Goal: Transaction & Acquisition: Purchase product/service

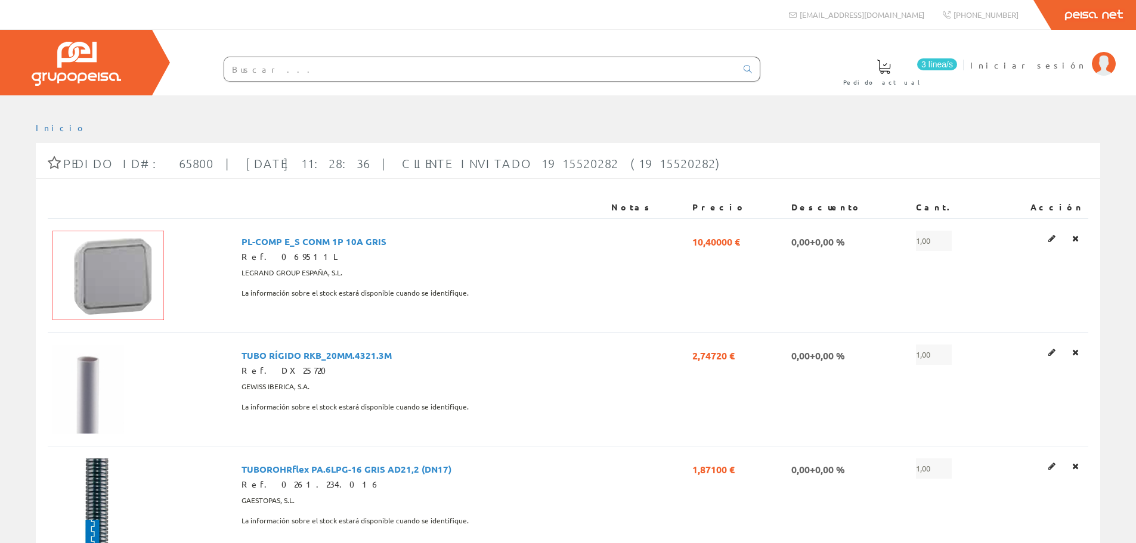
scroll to position [179, 0]
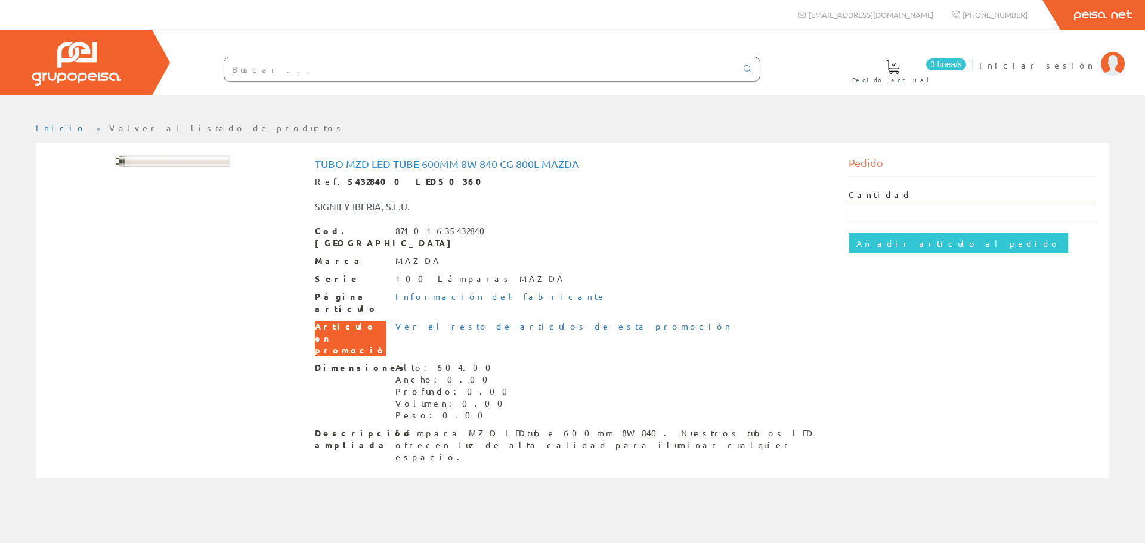
click at [909, 212] on input "text" at bounding box center [972, 214] width 249 height 20
type input "1"
click at [881, 247] on input "Añadir artículo al pedido" at bounding box center [957, 243] width 219 height 20
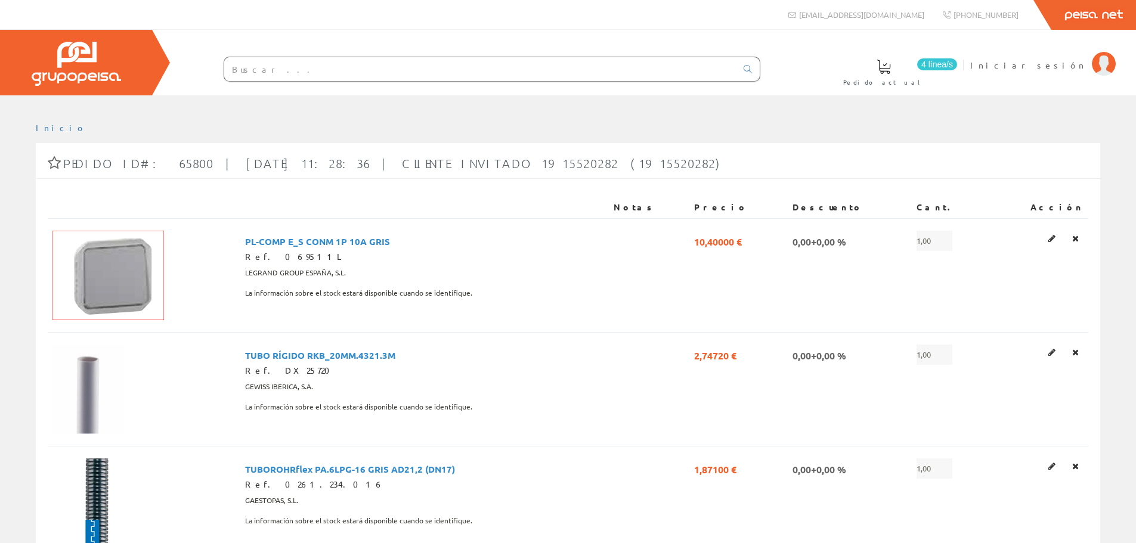
click at [382, 68] on input "text" at bounding box center [480, 69] width 512 height 24
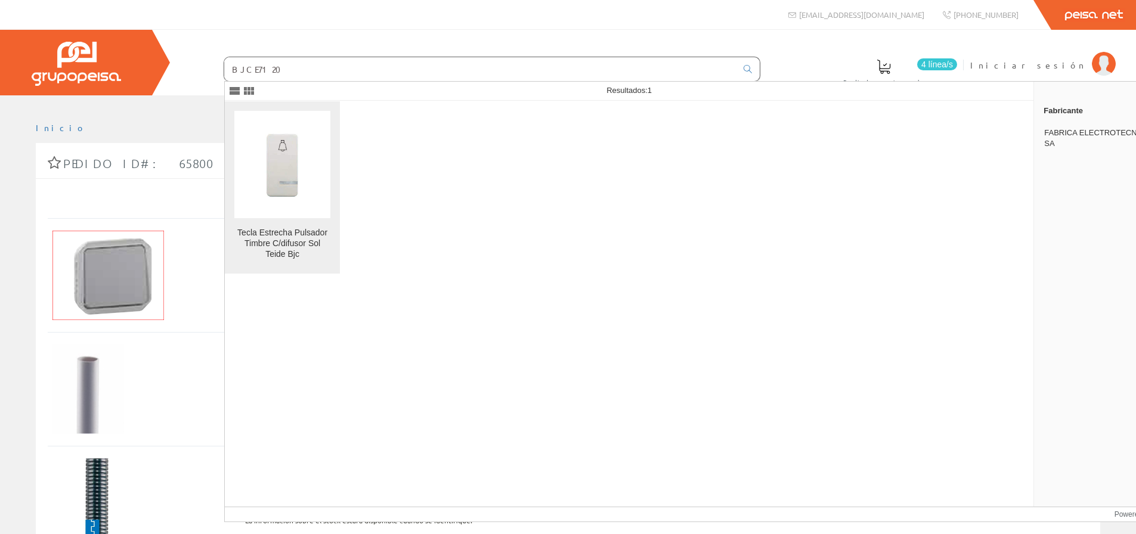
type input "BJCE7120"
click at [270, 142] on img at bounding box center [282, 164] width 96 height 96
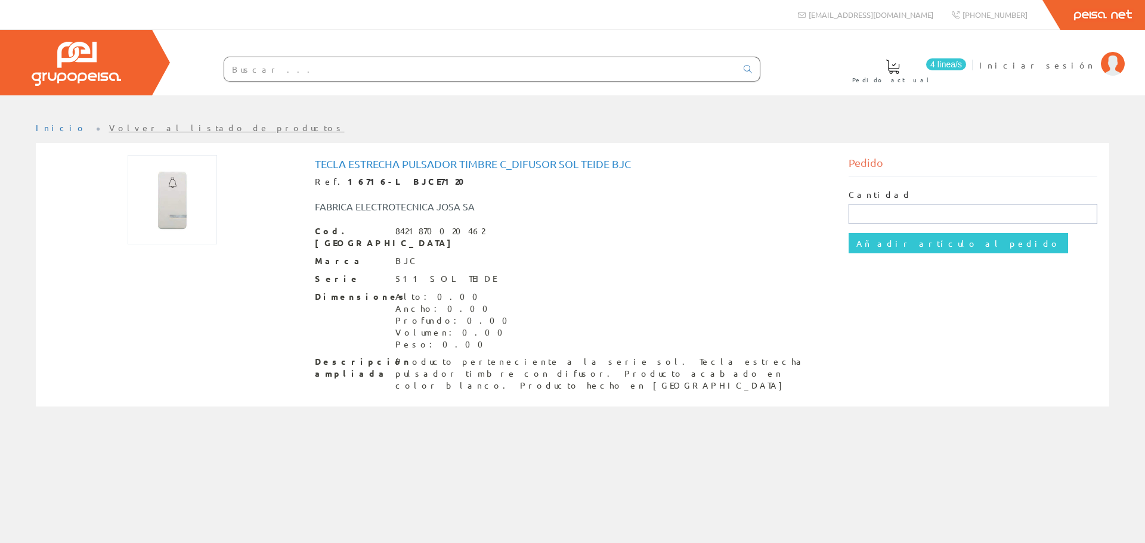
click at [873, 216] on input "text" at bounding box center [972, 214] width 249 height 20
type input "1"
click at [876, 247] on input "Añadir artículo al pedido" at bounding box center [957, 243] width 219 height 20
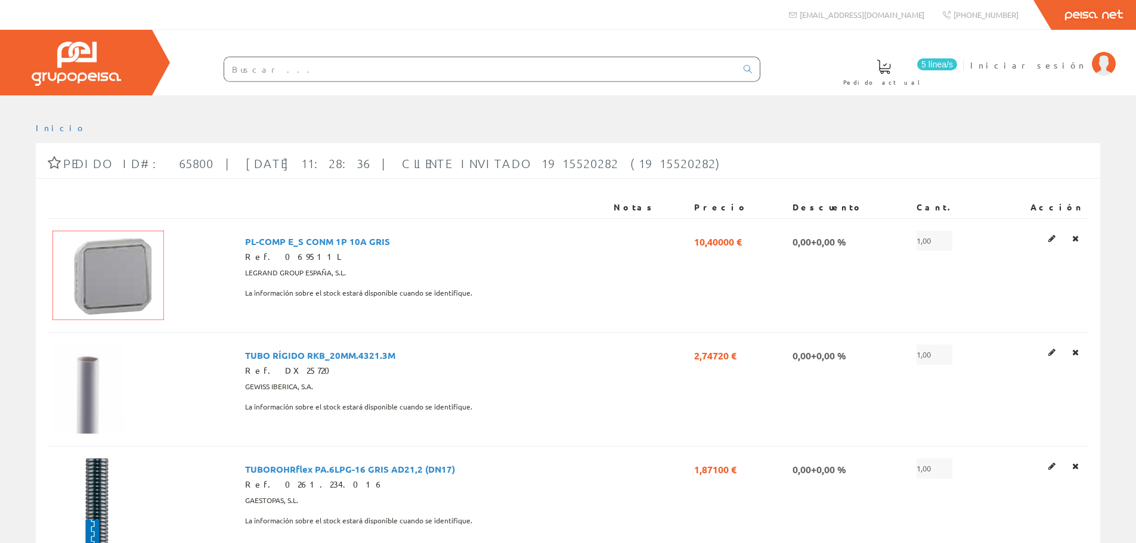
click at [394, 70] on input "text" at bounding box center [480, 69] width 512 height 24
paste input "BJCE7058"
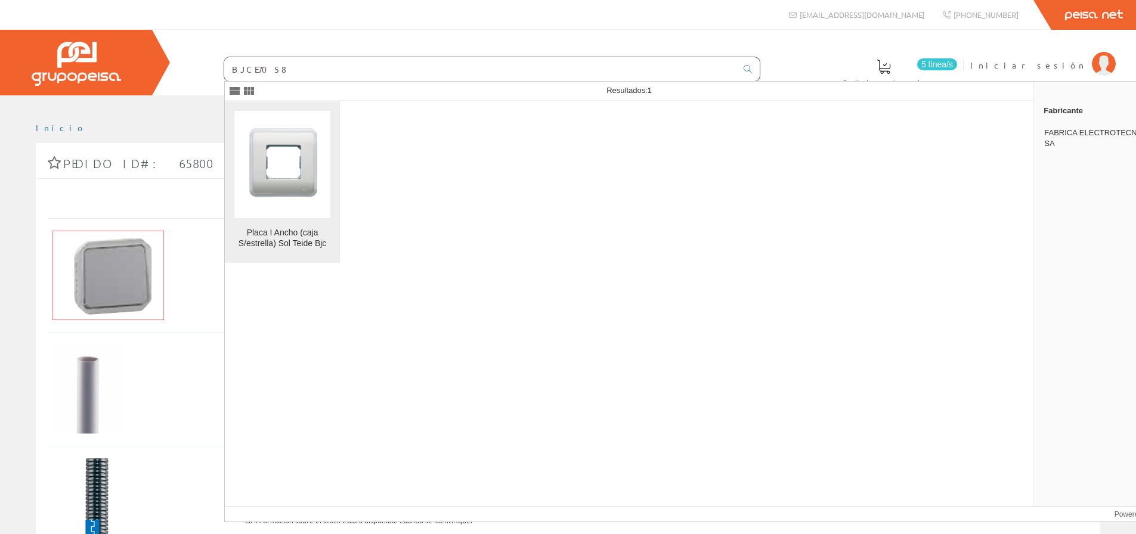
type input "BJCE7058"
click at [308, 179] on img at bounding box center [282, 164] width 96 height 96
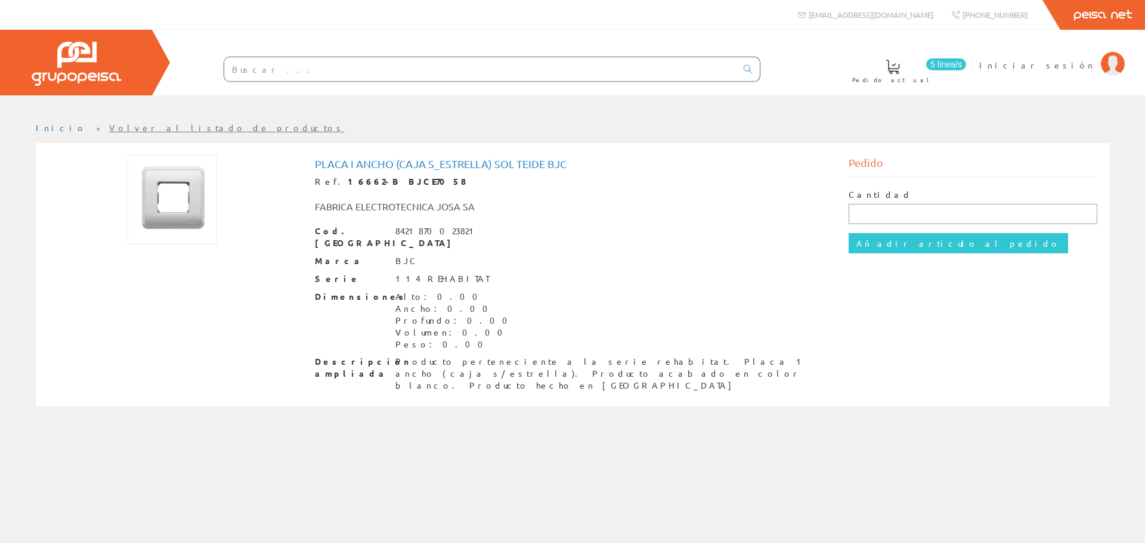
click at [881, 218] on input "text" at bounding box center [972, 214] width 249 height 20
type input "1"
click at [904, 249] on input "Añadir artículo al pedido" at bounding box center [957, 243] width 219 height 20
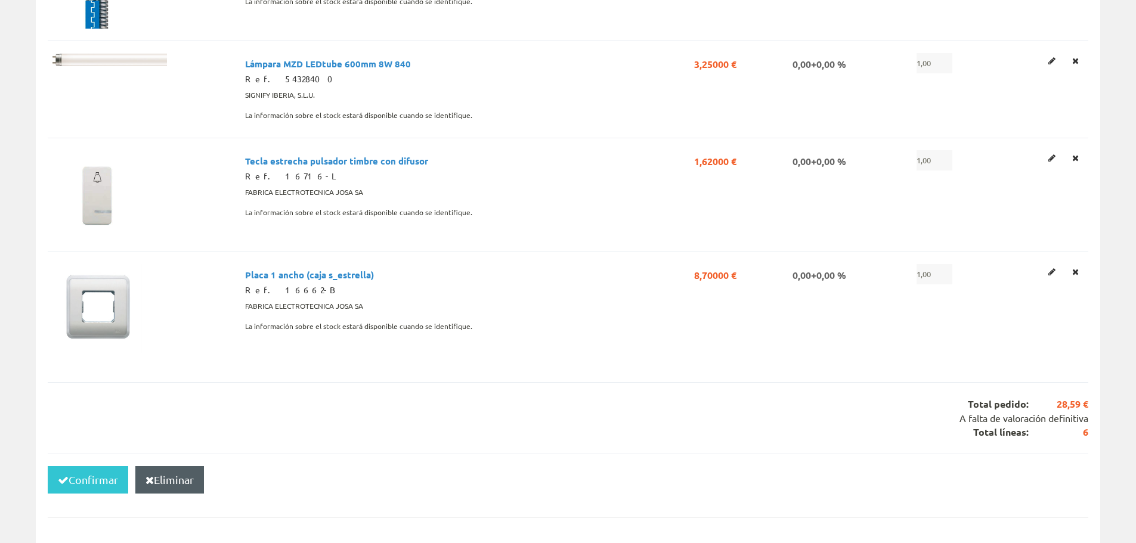
scroll to position [537, 0]
